Goal: Task Accomplishment & Management: Use online tool/utility

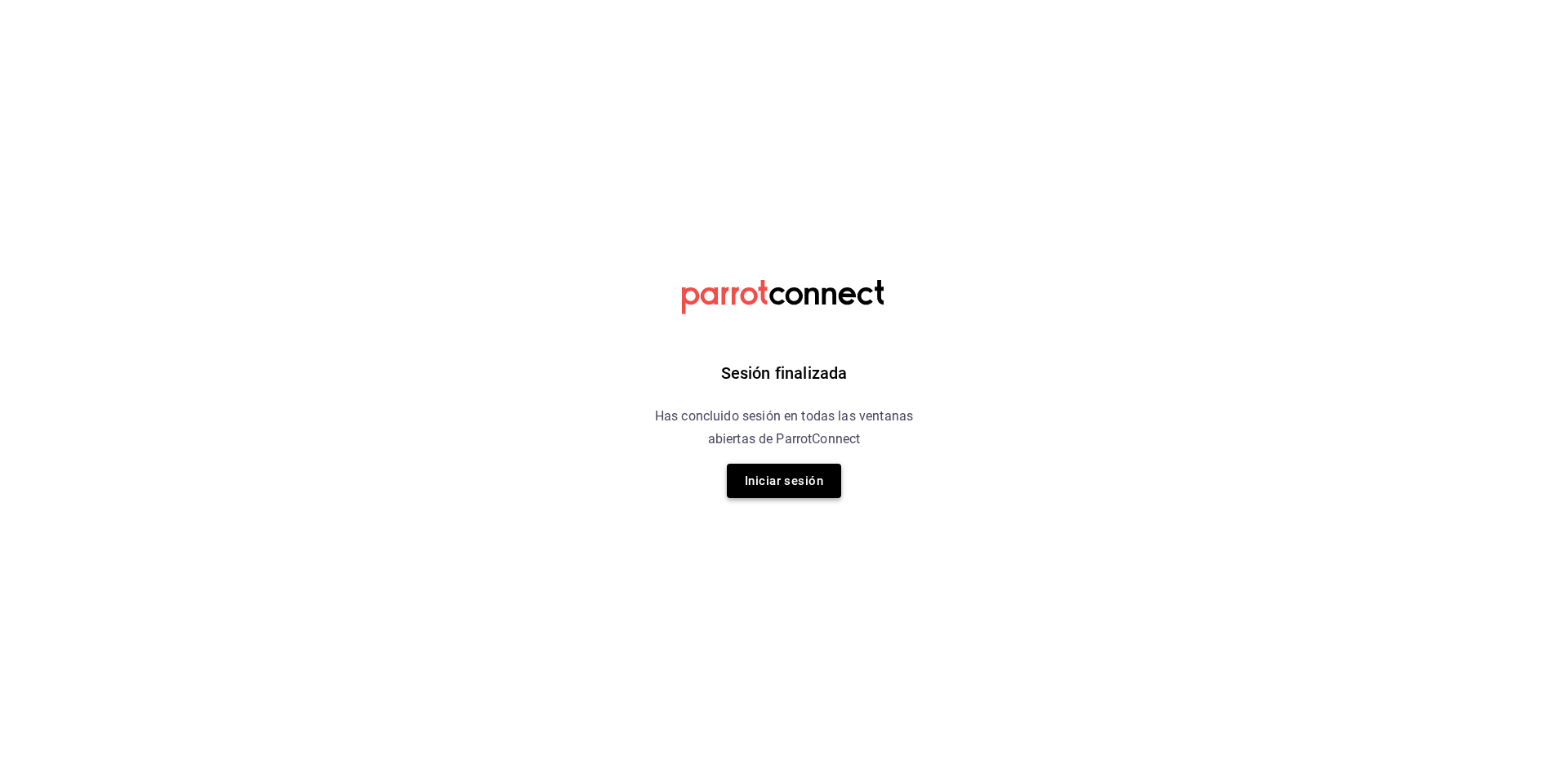
click at [795, 478] on button "Iniciar sesión" at bounding box center [784, 480] width 115 height 34
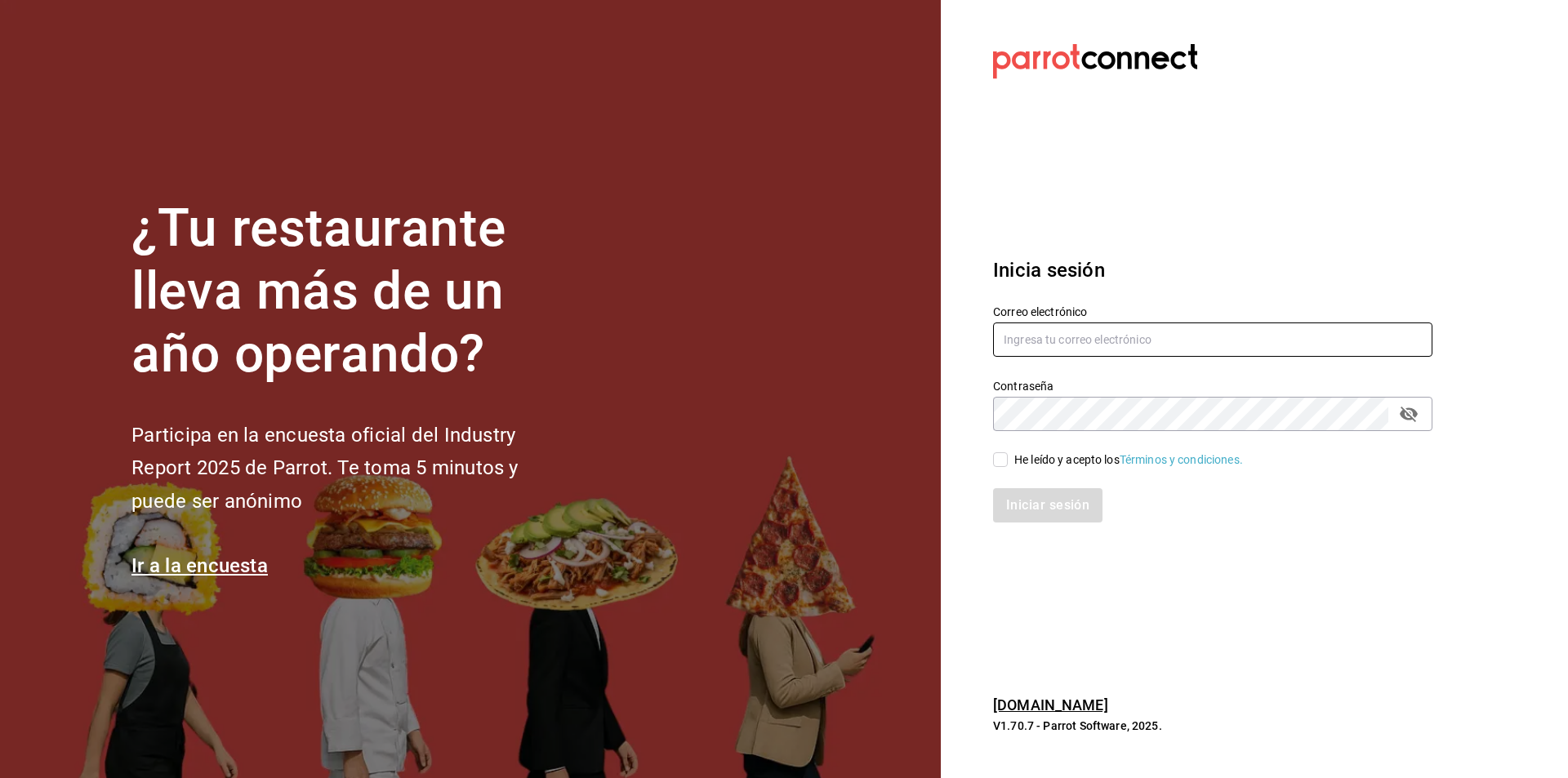
click at [1049, 325] on input "text" at bounding box center [1212, 339] width 439 height 34
type input "[EMAIL_ADDRESS][DOMAIN_NAME]"
click at [1006, 459] on input "He leído y acepto los Términos y condiciones." at bounding box center [1001, 460] width 15 height 15
checkbox input "true"
click at [1056, 491] on button "Iniciar sesión" at bounding box center [1049, 504] width 111 height 34
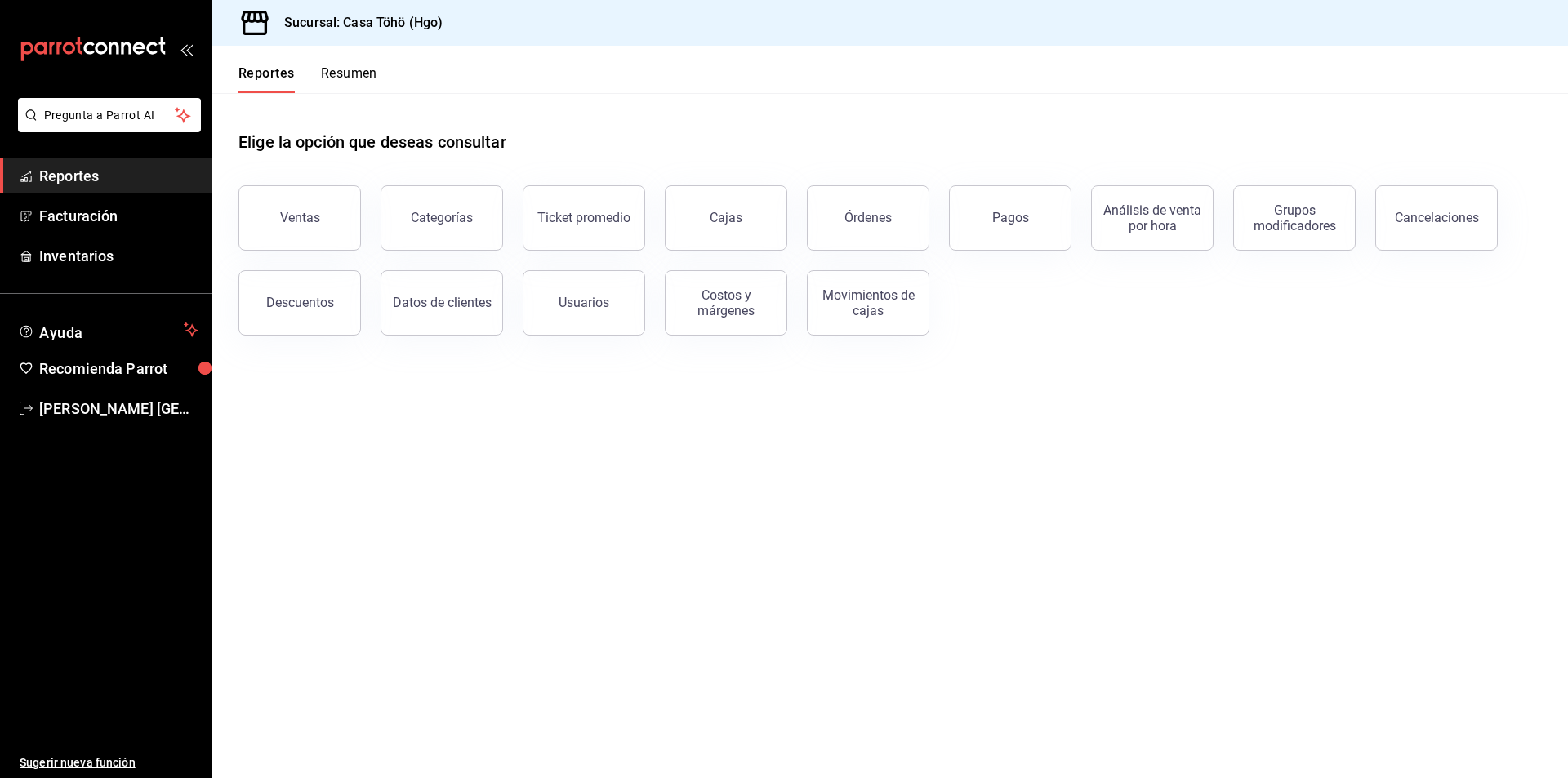
click at [537, 444] on main "Elige la opción que deseas consultar Ventas Categorías Ticket promedio Cajas Ór…" at bounding box center [890, 435] width 1355 height 685
click at [308, 234] on button "Ventas" at bounding box center [299, 218] width 123 height 66
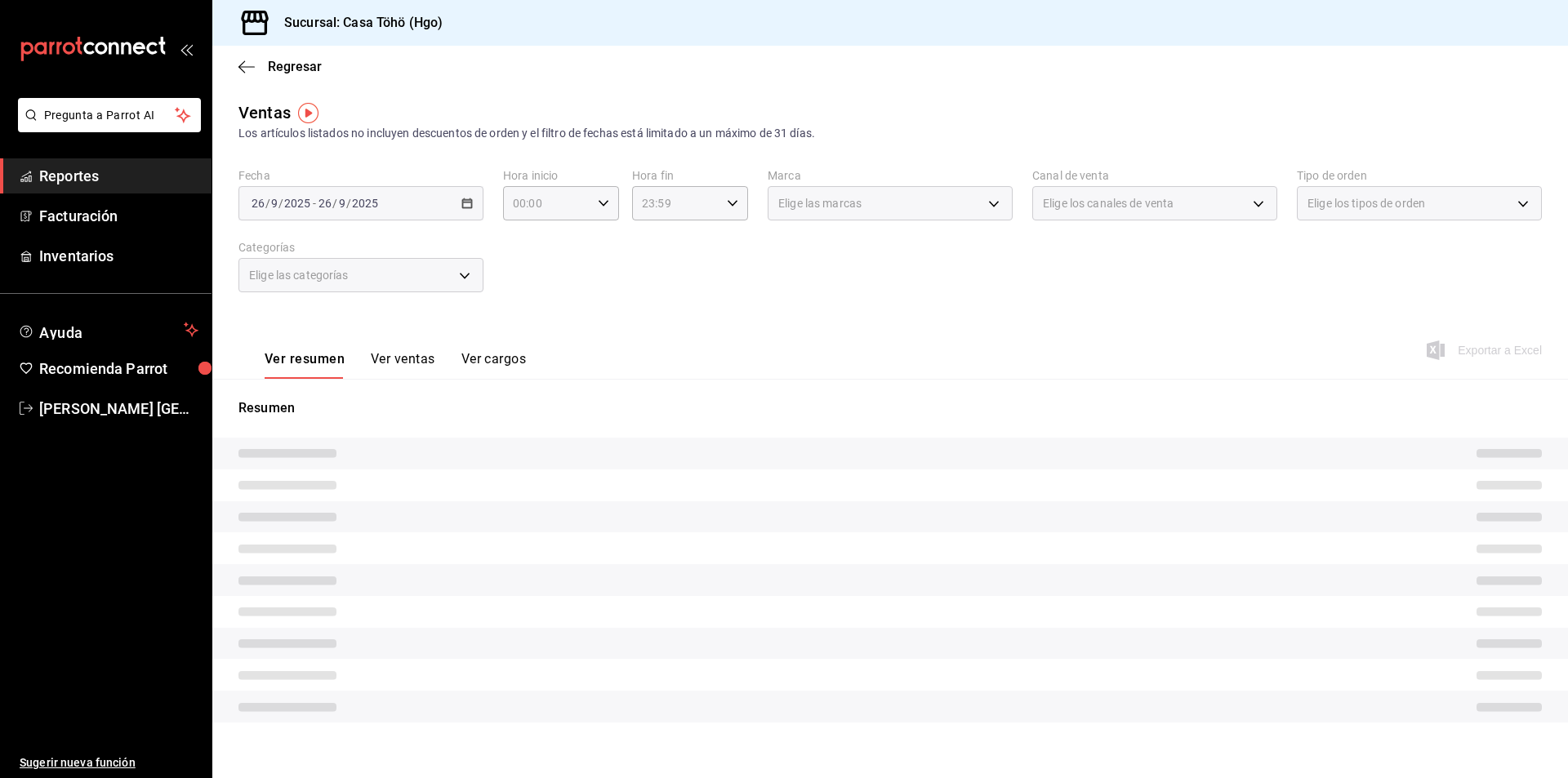
click at [35, 181] on link "Reportes" at bounding box center [105, 176] width 212 height 35
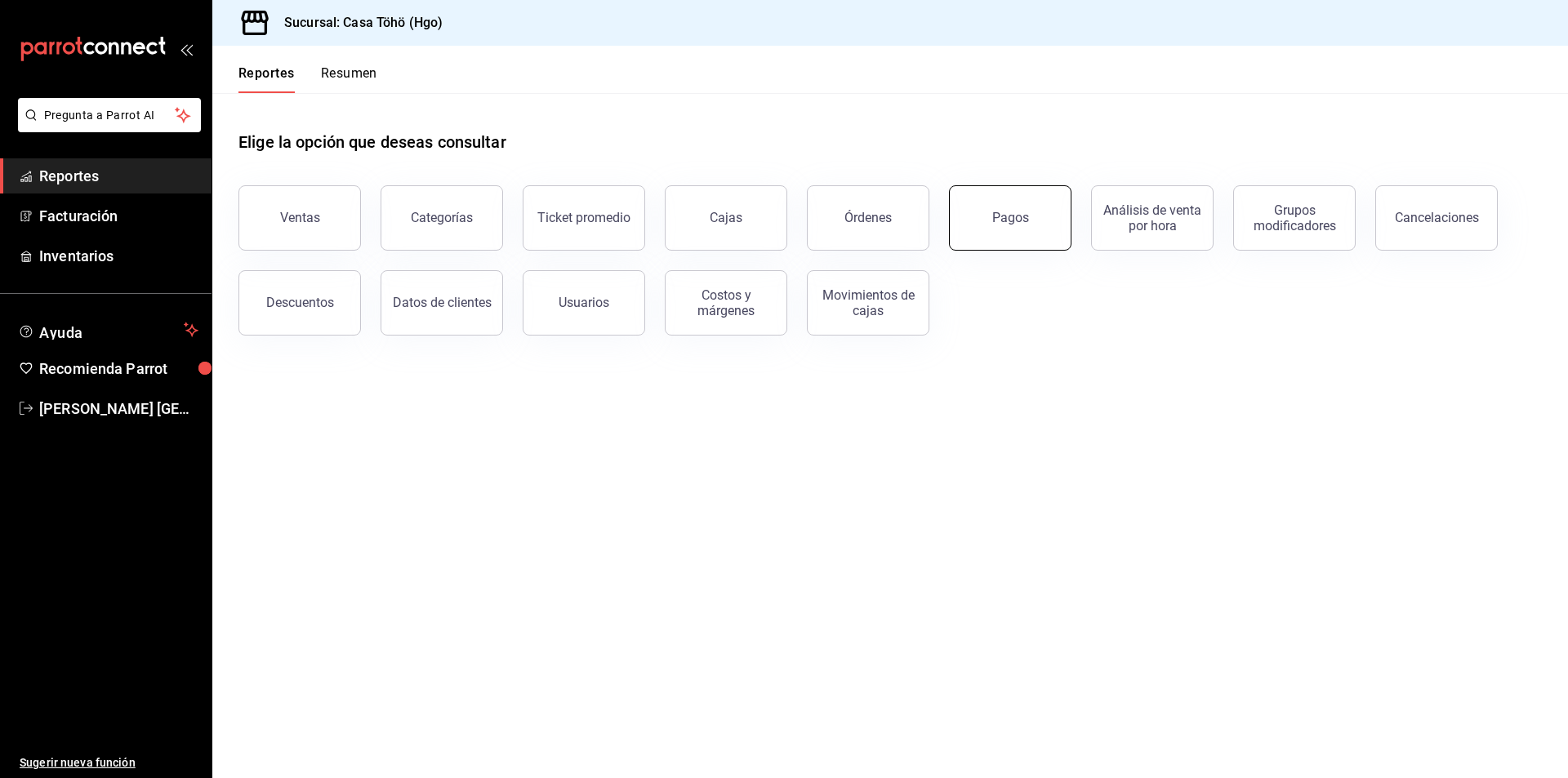
click at [1012, 205] on button "Pagos" at bounding box center [1010, 218] width 123 height 66
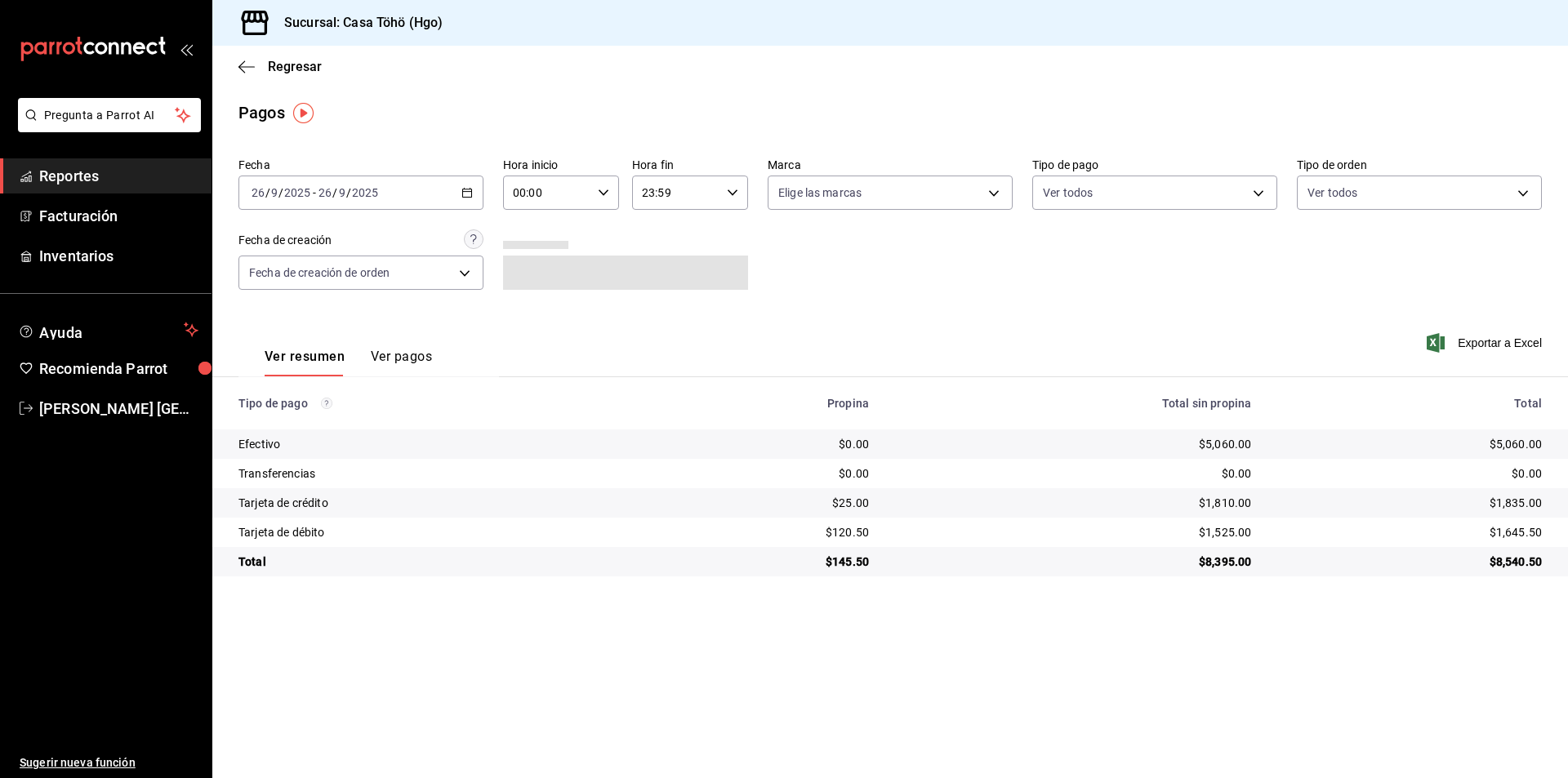
click at [395, 196] on div "[DATE] [DATE] - [DATE] [DATE]" at bounding box center [360, 192] width 245 height 34
click at [466, 188] on icon "button" at bounding box center [467, 192] width 11 height 11
click at [310, 424] on span "Rango de fechas" at bounding box center [315, 426] width 127 height 18
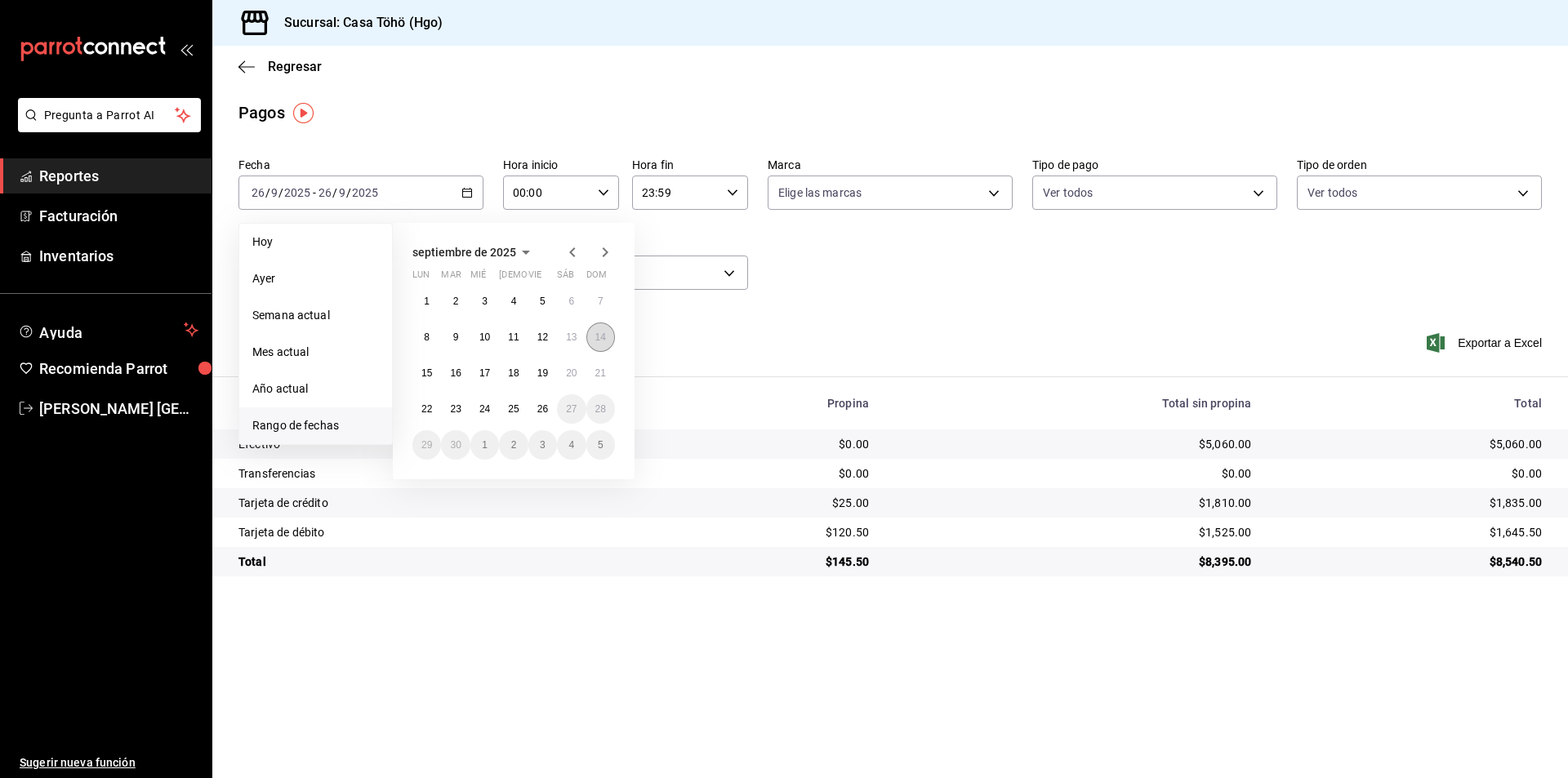
click at [602, 340] on abbr "14" at bounding box center [600, 337] width 10 height 11
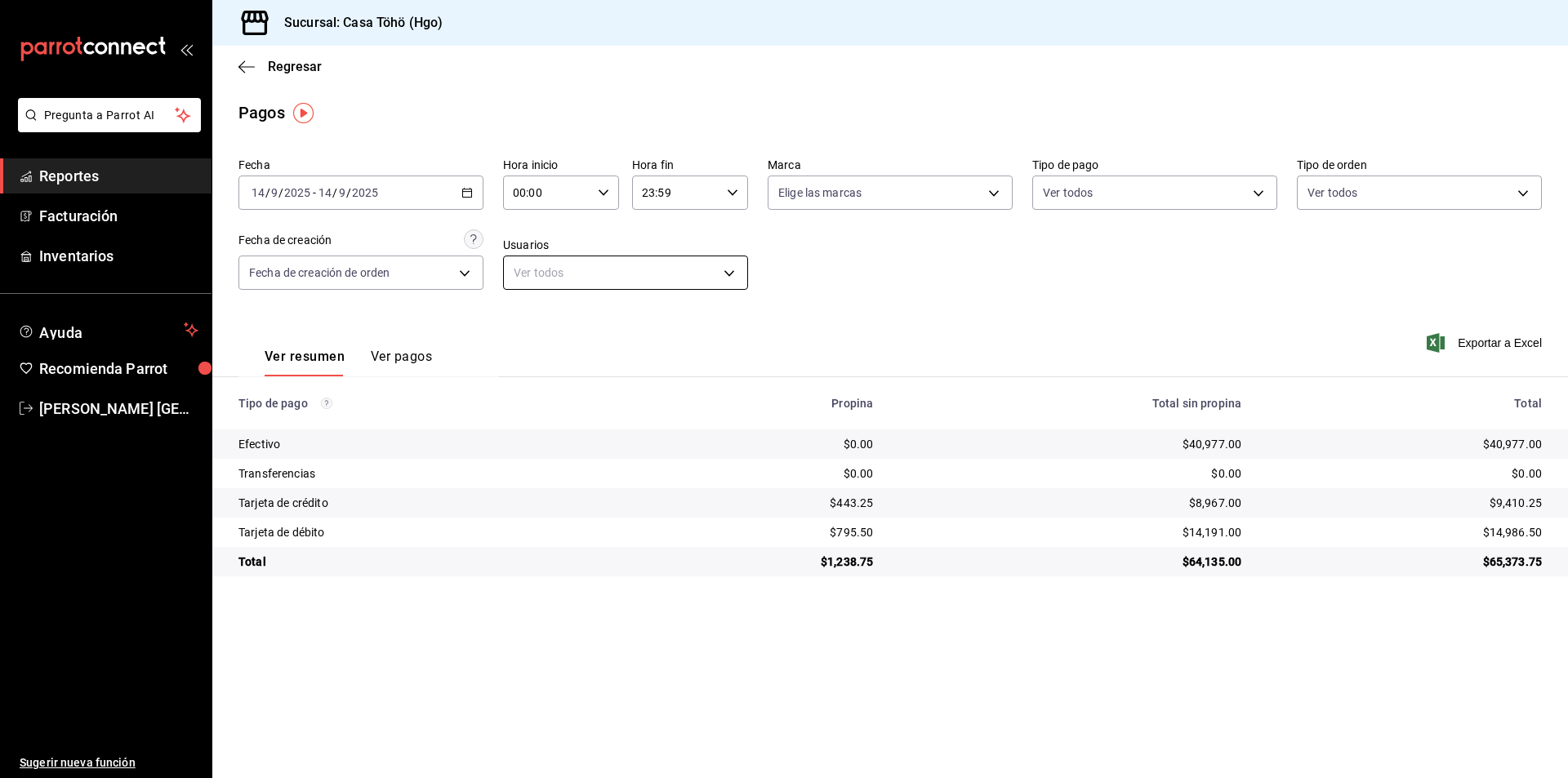
click at [586, 264] on body "Pregunta a Parrot AI Reportes Facturación Inventarios Ayuda Recomienda Parrot A…" at bounding box center [784, 389] width 1568 height 778
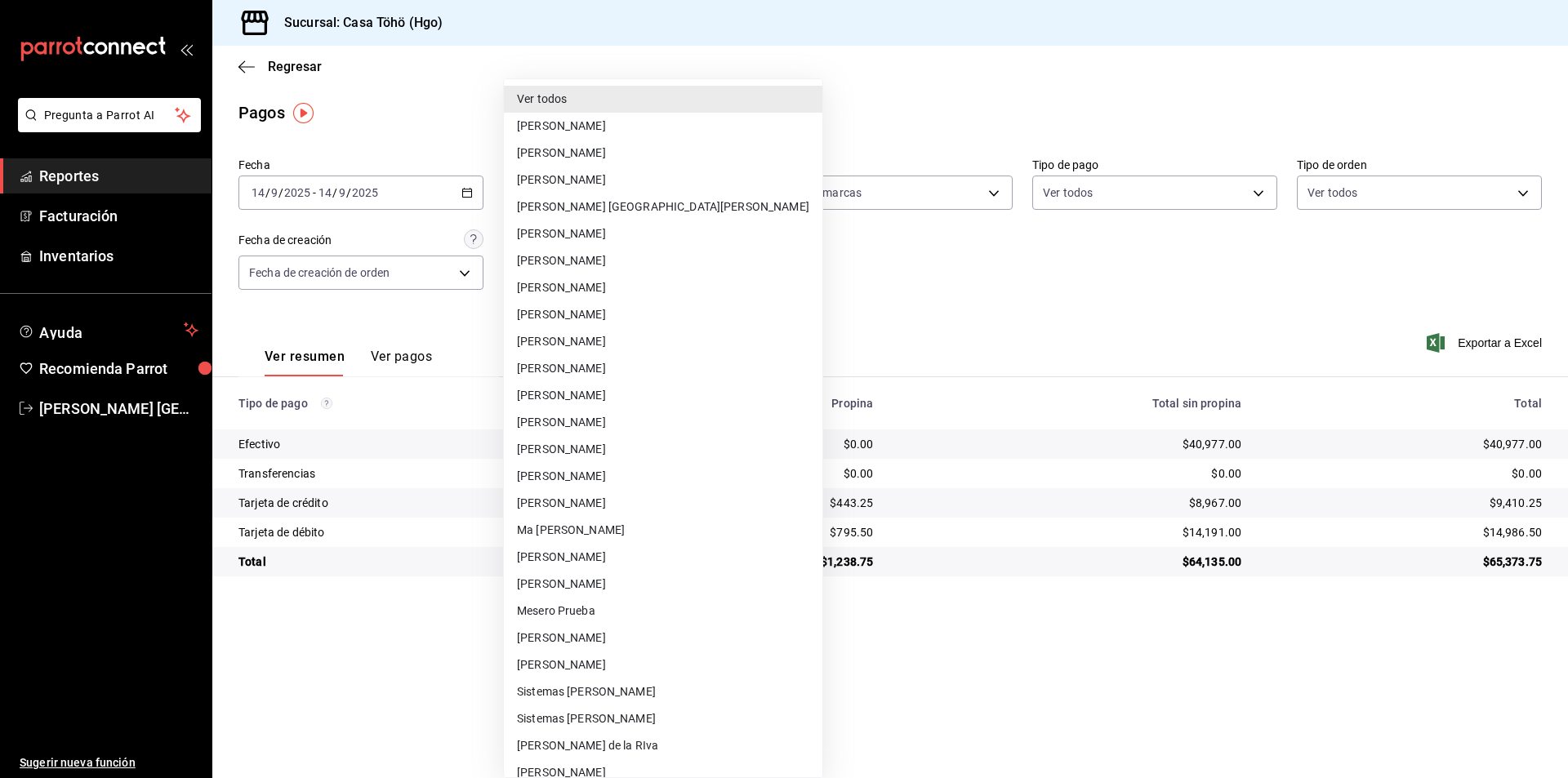
click at [954, 311] on div at bounding box center [784, 389] width 1568 height 778
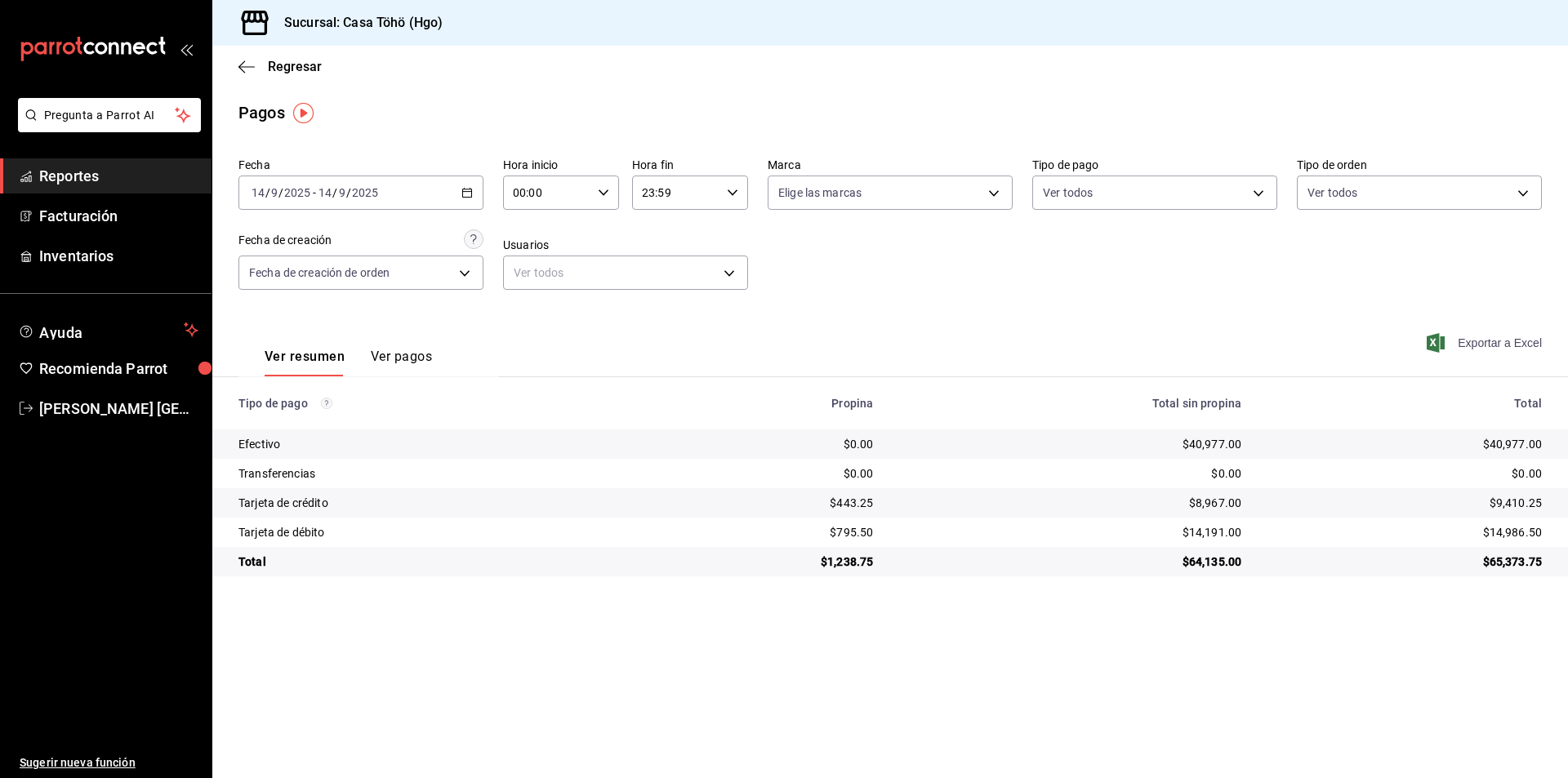
click at [1486, 338] on span "Exportar a Excel" at bounding box center [1485, 343] width 112 height 19
